Goal: Book appointment/travel/reservation

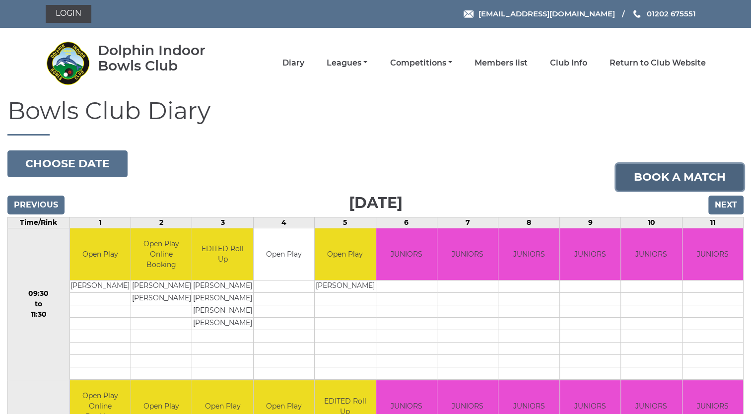
click at [671, 181] on link "Book a match" at bounding box center [680, 177] width 128 height 27
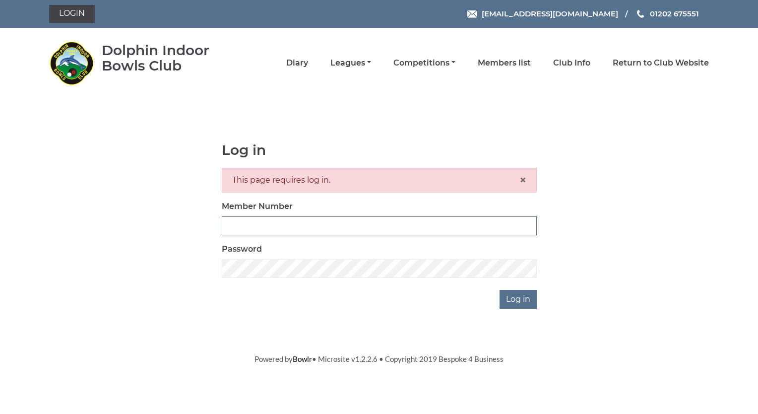
click at [232, 225] on input "Member Number" at bounding box center [379, 225] width 315 height 19
type input "4032"
click at [512, 298] on input "Log in" at bounding box center [518, 299] width 37 height 19
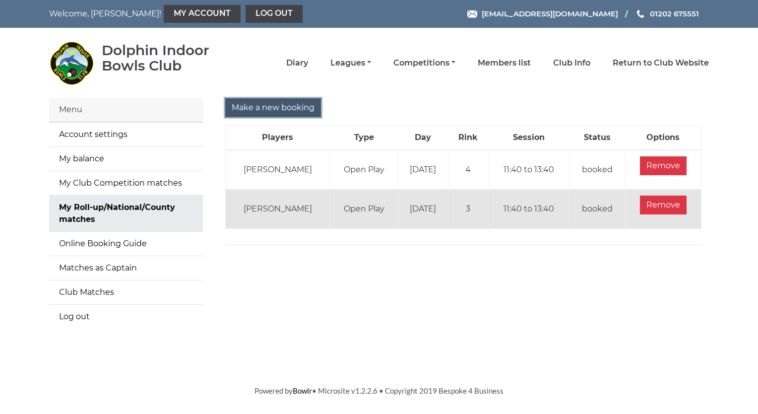
click at [273, 106] on input "Make a new booking" at bounding box center [273, 107] width 96 height 19
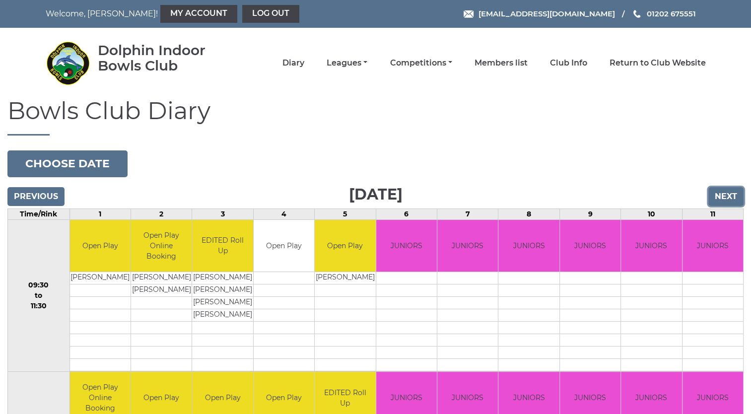
click at [727, 197] on input "Next" at bounding box center [725, 196] width 35 height 19
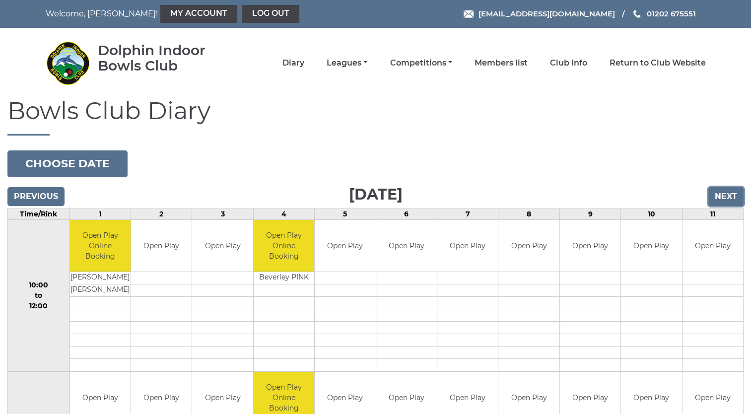
click at [727, 197] on input "Next" at bounding box center [725, 196] width 35 height 19
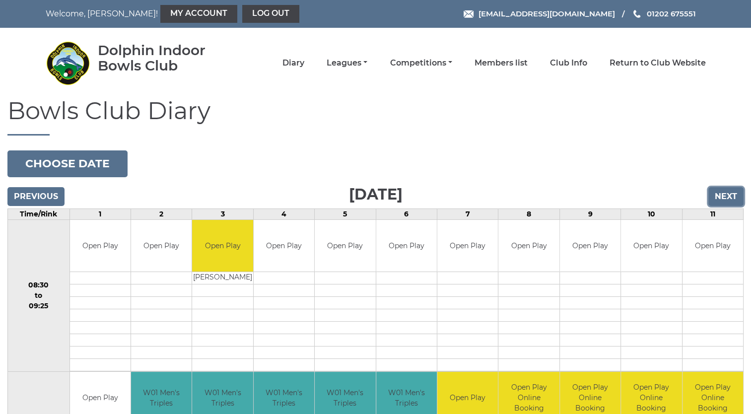
click at [727, 197] on input "Next" at bounding box center [725, 196] width 35 height 19
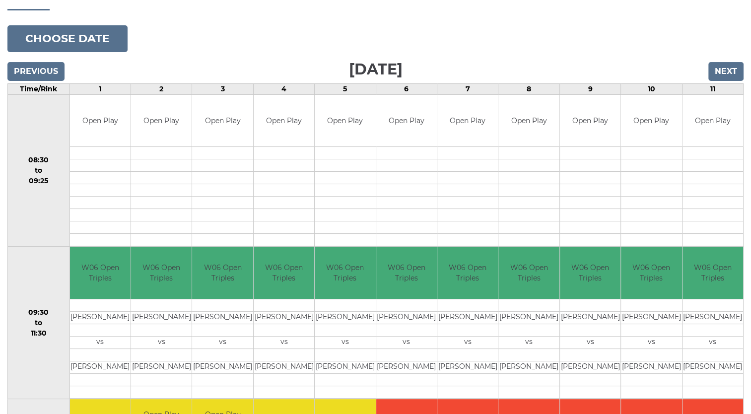
scroll to position [113, 0]
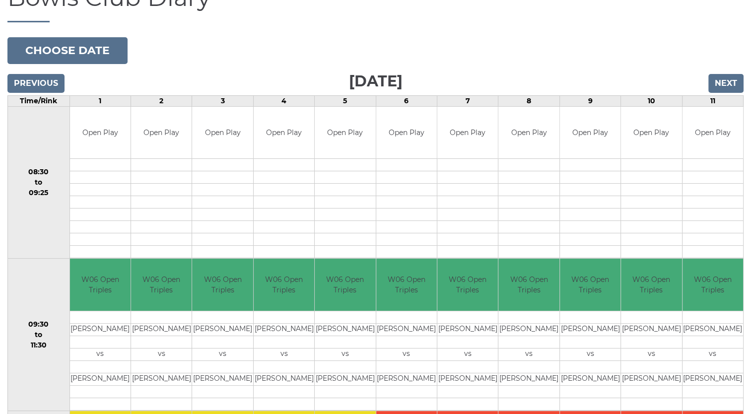
drag, startPoint x: 729, startPoint y: 78, endPoint x: 578, endPoint y: 61, distance: 151.9
click at [720, 84] on input "Next" at bounding box center [725, 83] width 35 height 19
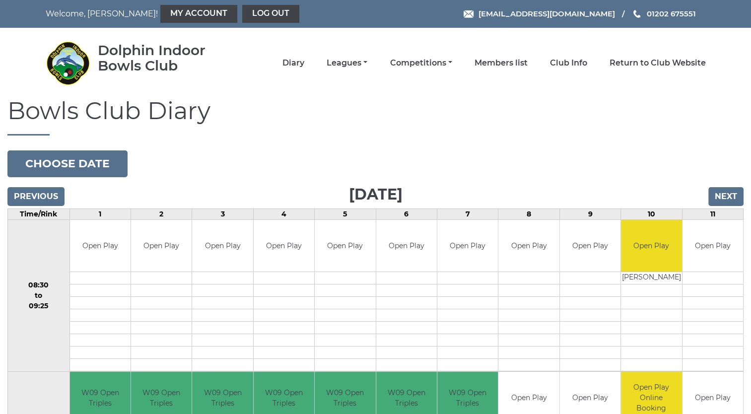
click at [720, 84] on nav "Dolphin Indoor Bowls Club Diary Leagues Club leagues - Winter 2025/2026 Club le…" at bounding box center [375, 63] width 751 height 70
click at [722, 194] on input "Next" at bounding box center [725, 196] width 35 height 19
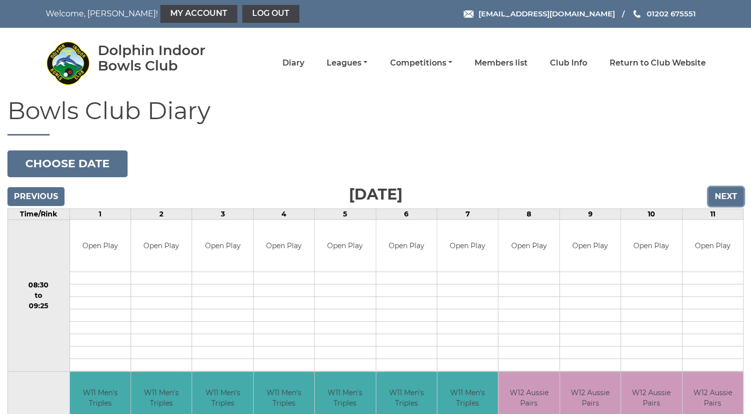
click at [721, 197] on input "Next" at bounding box center [725, 196] width 35 height 19
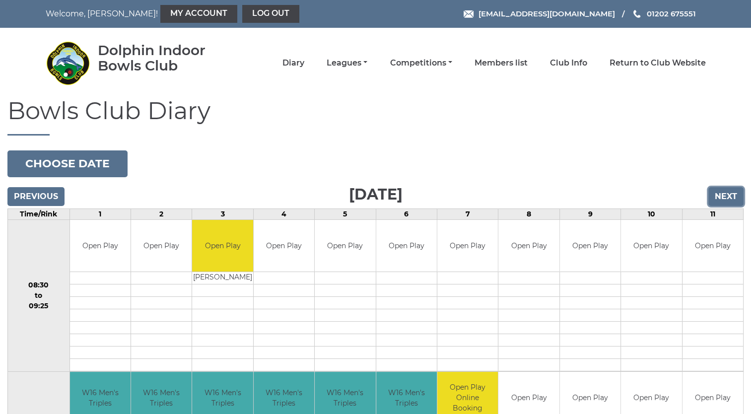
click at [721, 197] on input "Next" at bounding box center [725, 196] width 35 height 19
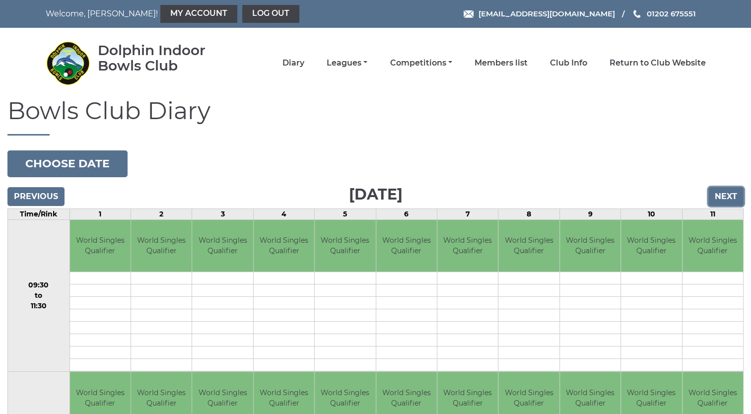
click at [721, 197] on input "Next" at bounding box center [725, 196] width 35 height 19
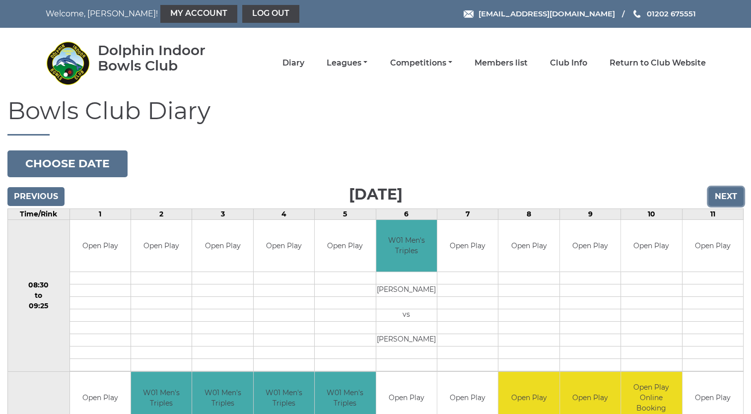
click at [721, 197] on input "Next" at bounding box center [725, 196] width 35 height 19
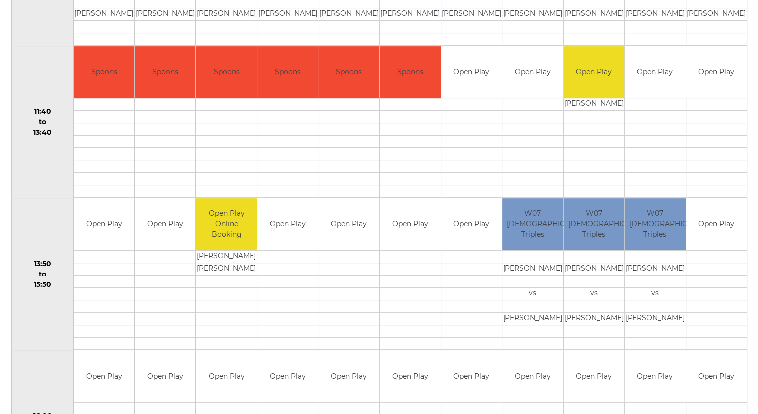
scroll to position [491, 0]
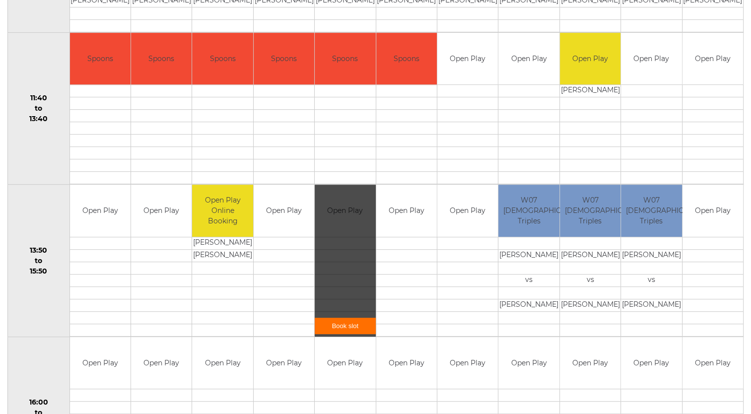
click at [345, 325] on link "Book slot" at bounding box center [345, 326] width 61 height 16
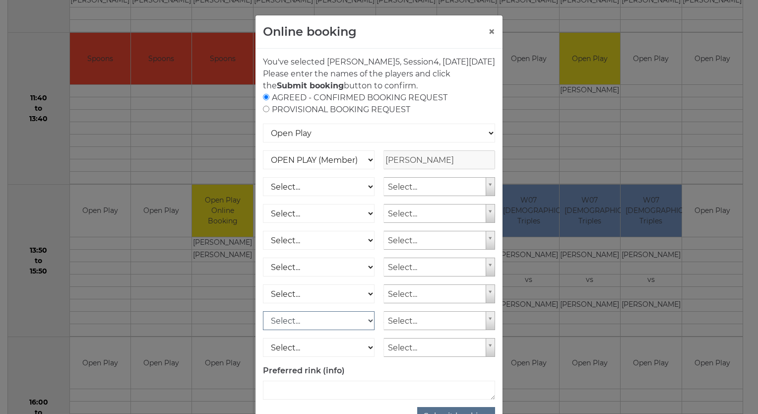
click at [345, 325] on select "Select... OPEN PLAY (Member) OPEN PLAY (Visitor) SPOONS (Member) SPOONS (Visito…" at bounding box center [319, 320] width 112 height 19
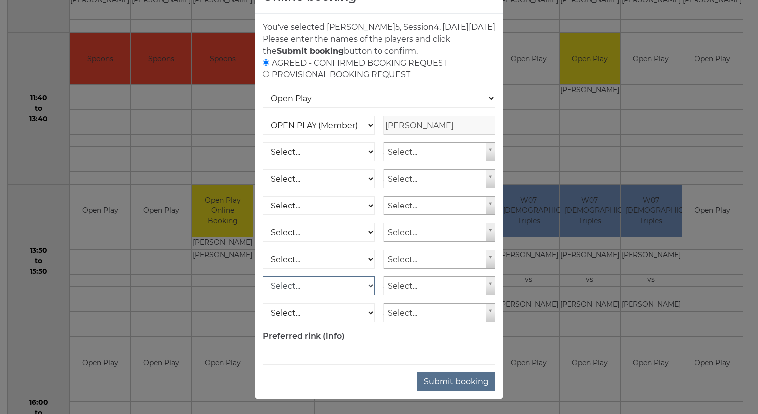
scroll to position [46, 0]
click at [453, 382] on button "Submit booking" at bounding box center [456, 381] width 78 height 19
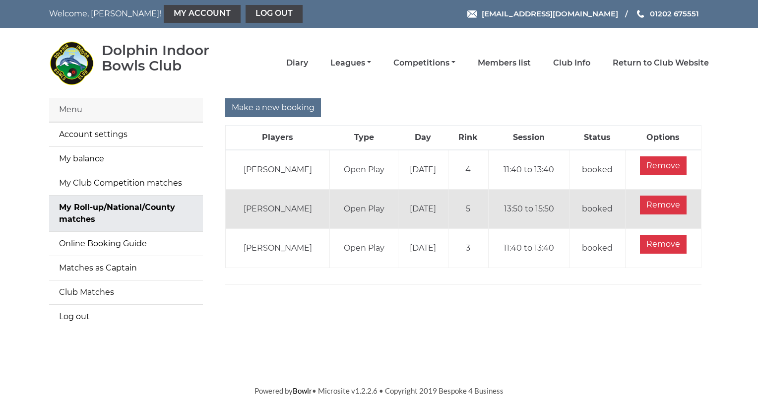
click at [453, 382] on body "Welcome, [PERSON_NAME]! My Account Log out [EMAIL_ADDRESS][DOMAIN_NAME] 01202 6…" at bounding box center [379, 198] width 758 height 397
click at [658, 199] on input "Remove" at bounding box center [663, 205] width 47 height 19
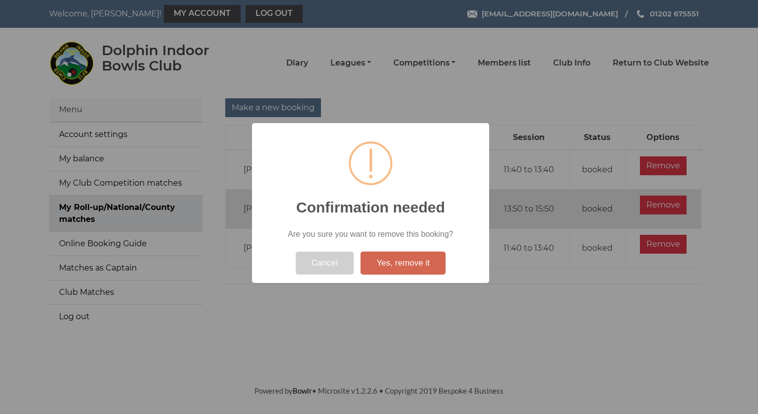
click at [392, 261] on button "Yes, remove it" at bounding box center [403, 263] width 85 height 23
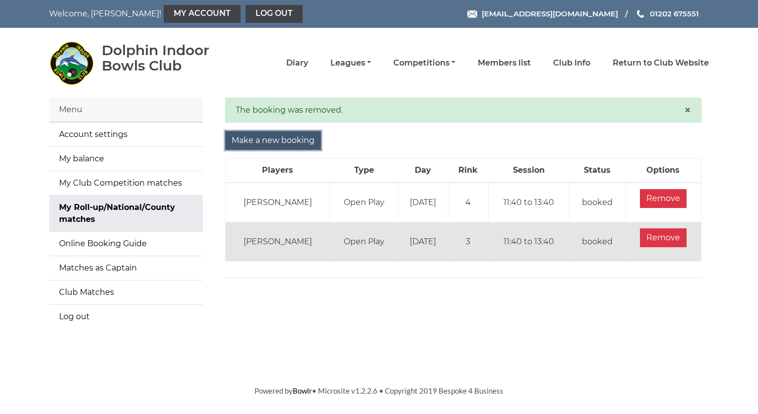
click at [292, 140] on input "Make a new booking" at bounding box center [273, 140] width 96 height 19
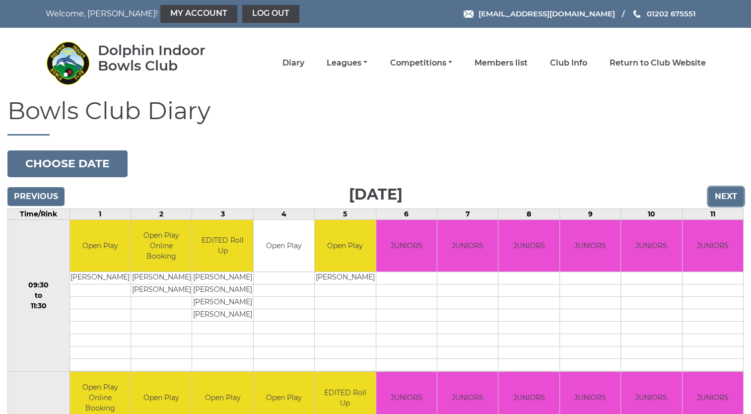
click at [726, 193] on input "Next" at bounding box center [725, 196] width 35 height 19
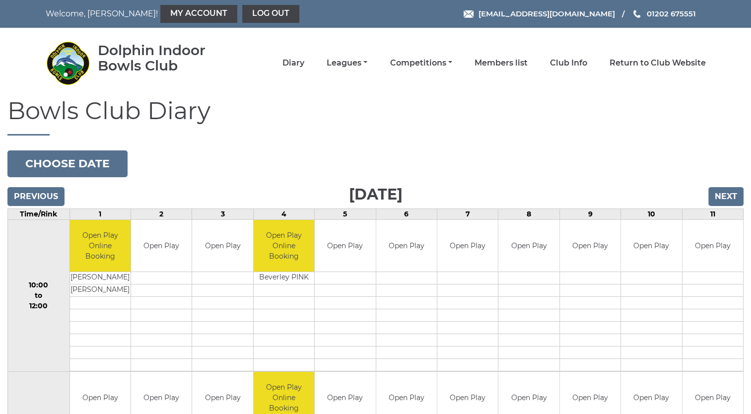
click at [726, 193] on input "Next" at bounding box center [725, 196] width 35 height 19
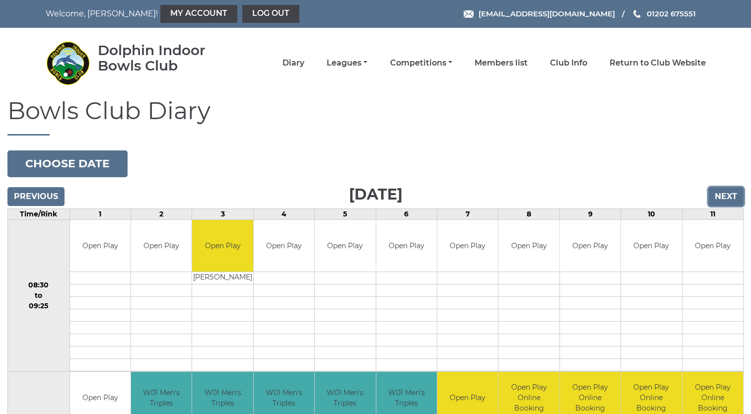
click at [726, 193] on input "Next" at bounding box center [725, 196] width 35 height 19
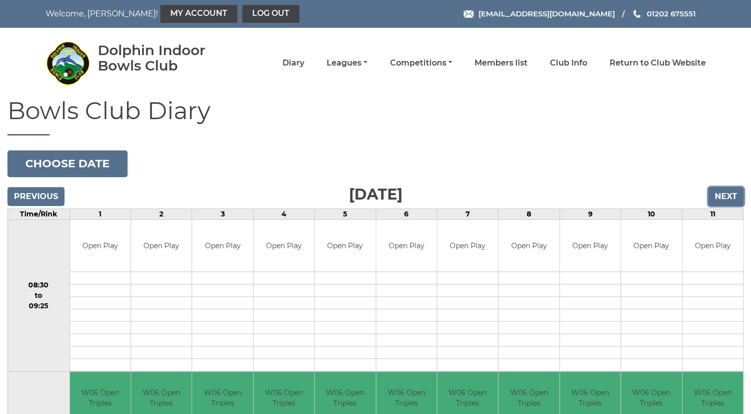
click at [724, 193] on input "Next" at bounding box center [725, 196] width 35 height 19
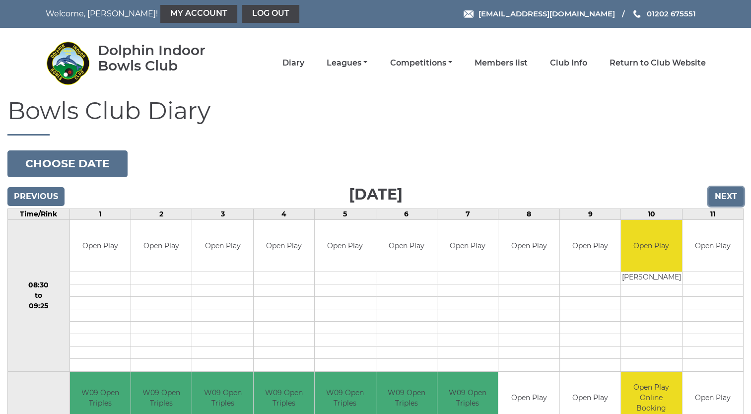
click at [724, 193] on input "Next" at bounding box center [725, 196] width 35 height 19
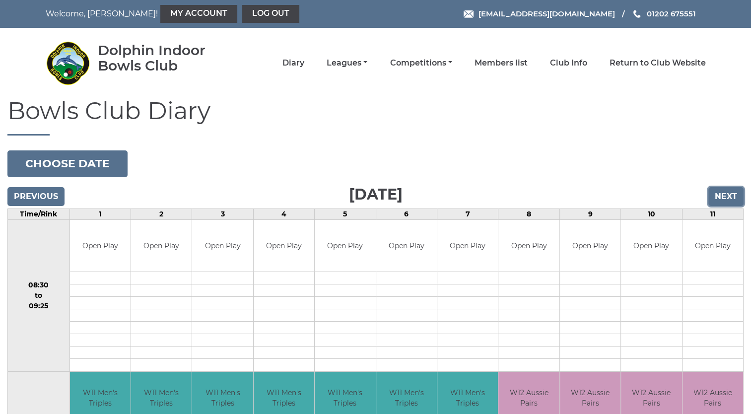
click at [722, 198] on input "Next" at bounding box center [725, 196] width 35 height 19
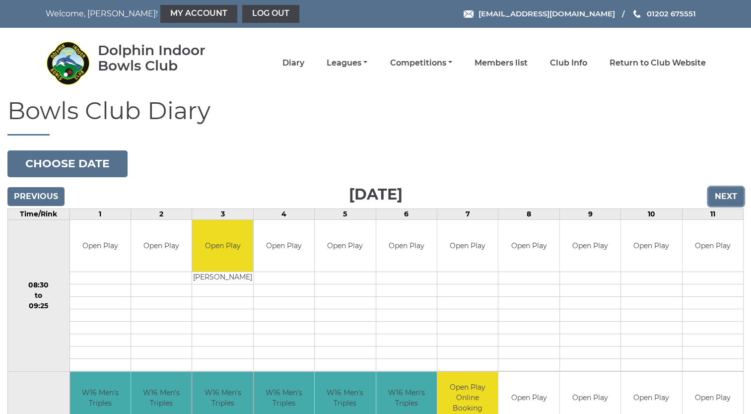
click at [722, 198] on input "Next" at bounding box center [725, 196] width 35 height 19
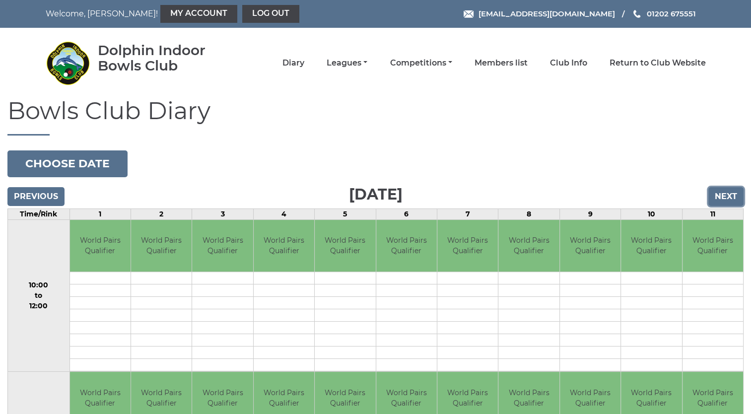
click at [722, 198] on input "Next" at bounding box center [725, 196] width 35 height 19
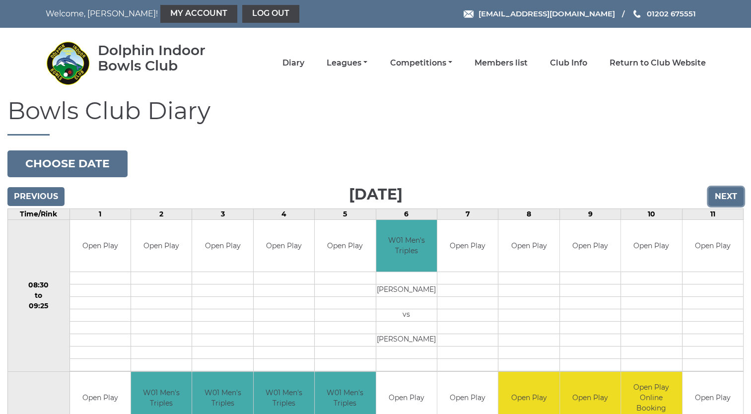
click at [722, 198] on input "Next" at bounding box center [725, 196] width 35 height 19
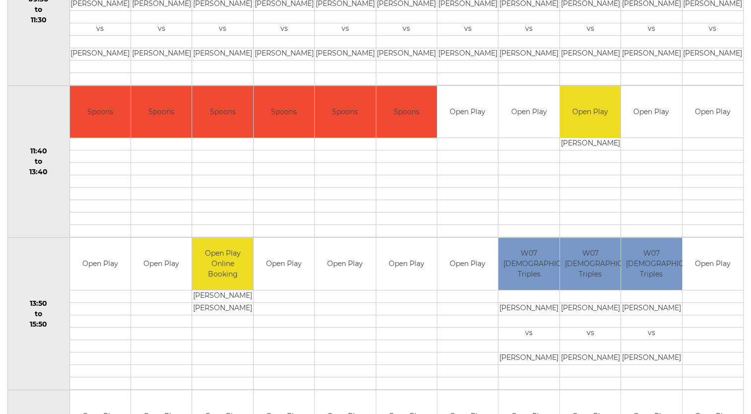
scroll to position [439, 0]
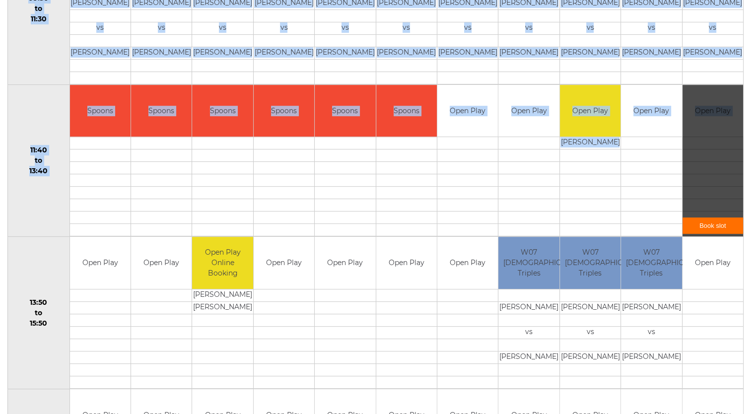
drag, startPoint x: 750, startPoint y: 178, endPoint x: 739, endPoint y: 114, distance: 65.4
click at [739, 114] on div "Bowls Club Diary [DATE] Choose date [DATE] Previous Next Time/Rink 1 2 3 4 5 6 …" at bounding box center [375, 252] width 751 height 1187
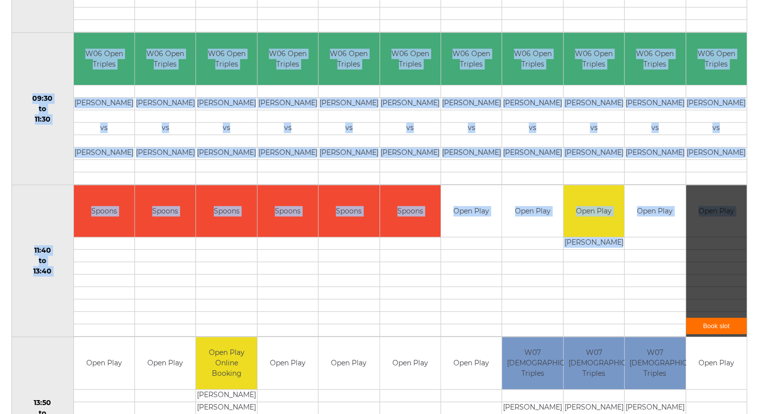
scroll to position [341, 0]
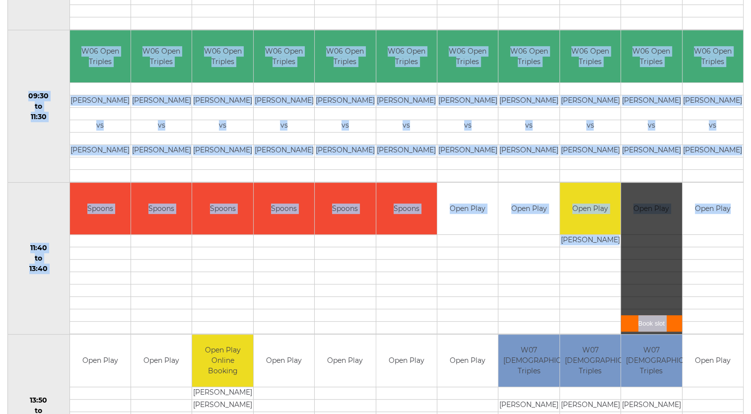
click at [653, 325] on link "Book slot" at bounding box center [651, 323] width 61 height 16
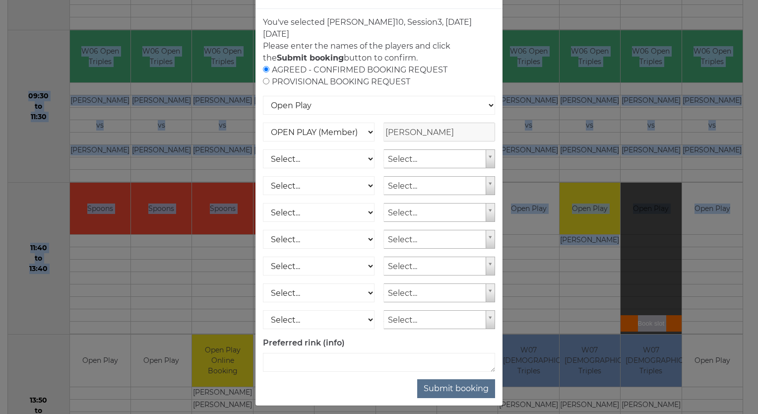
scroll to position [46, 0]
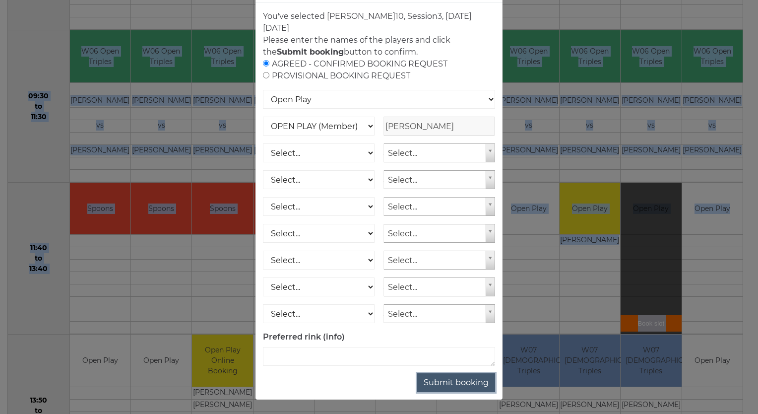
click at [443, 385] on button "Submit booking" at bounding box center [456, 382] width 78 height 19
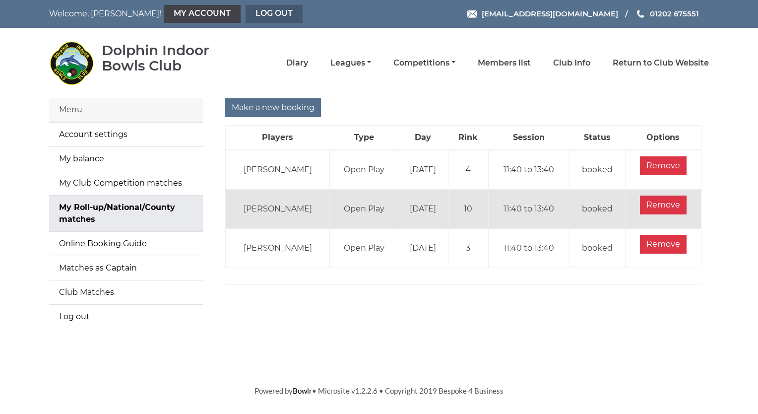
click at [246, 13] on link "Log out" at bounding box center [274, 14] width 57 height 18
